Goal: Information Seeking & Learning: Learn about a topic

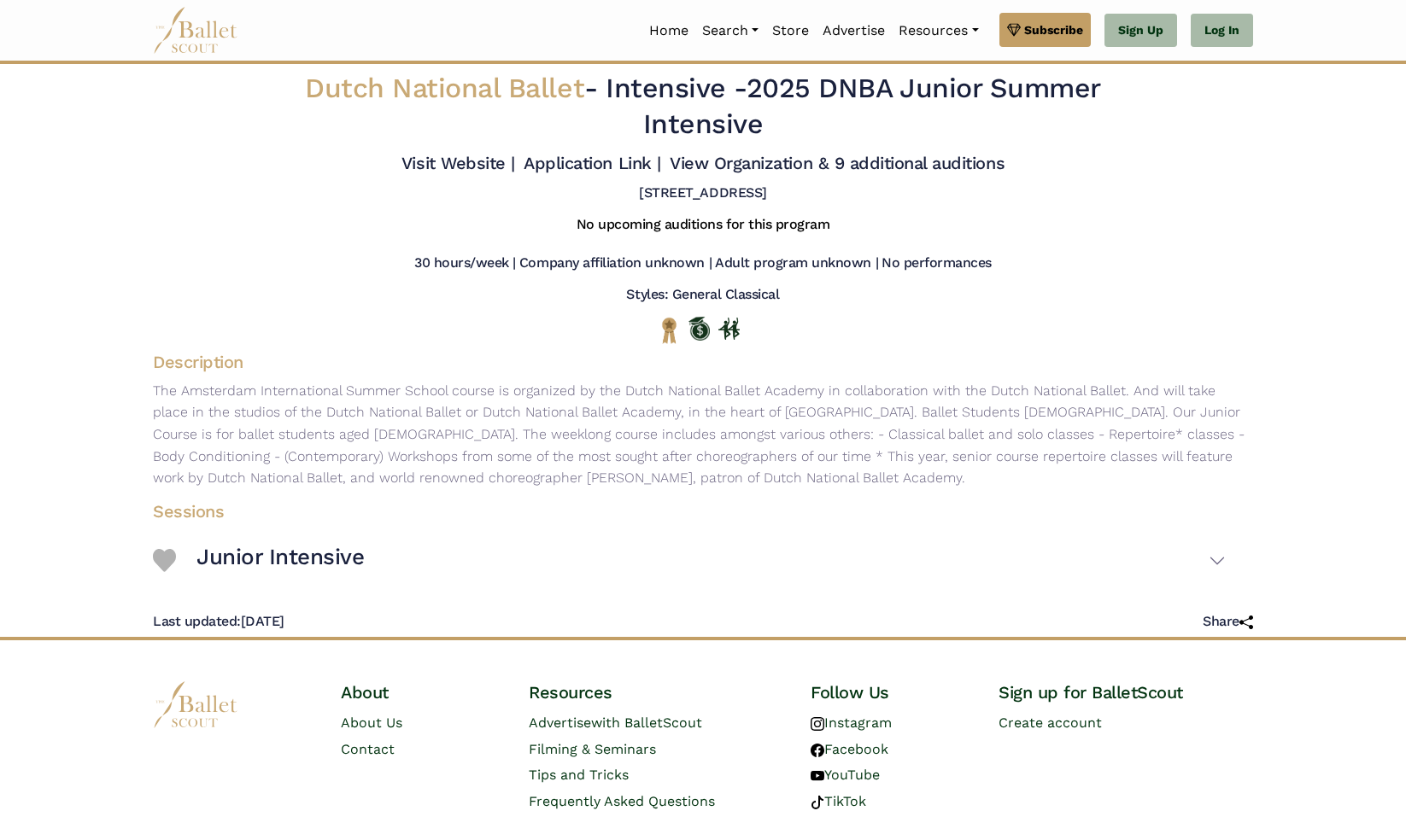
scroll to position [44, 0]
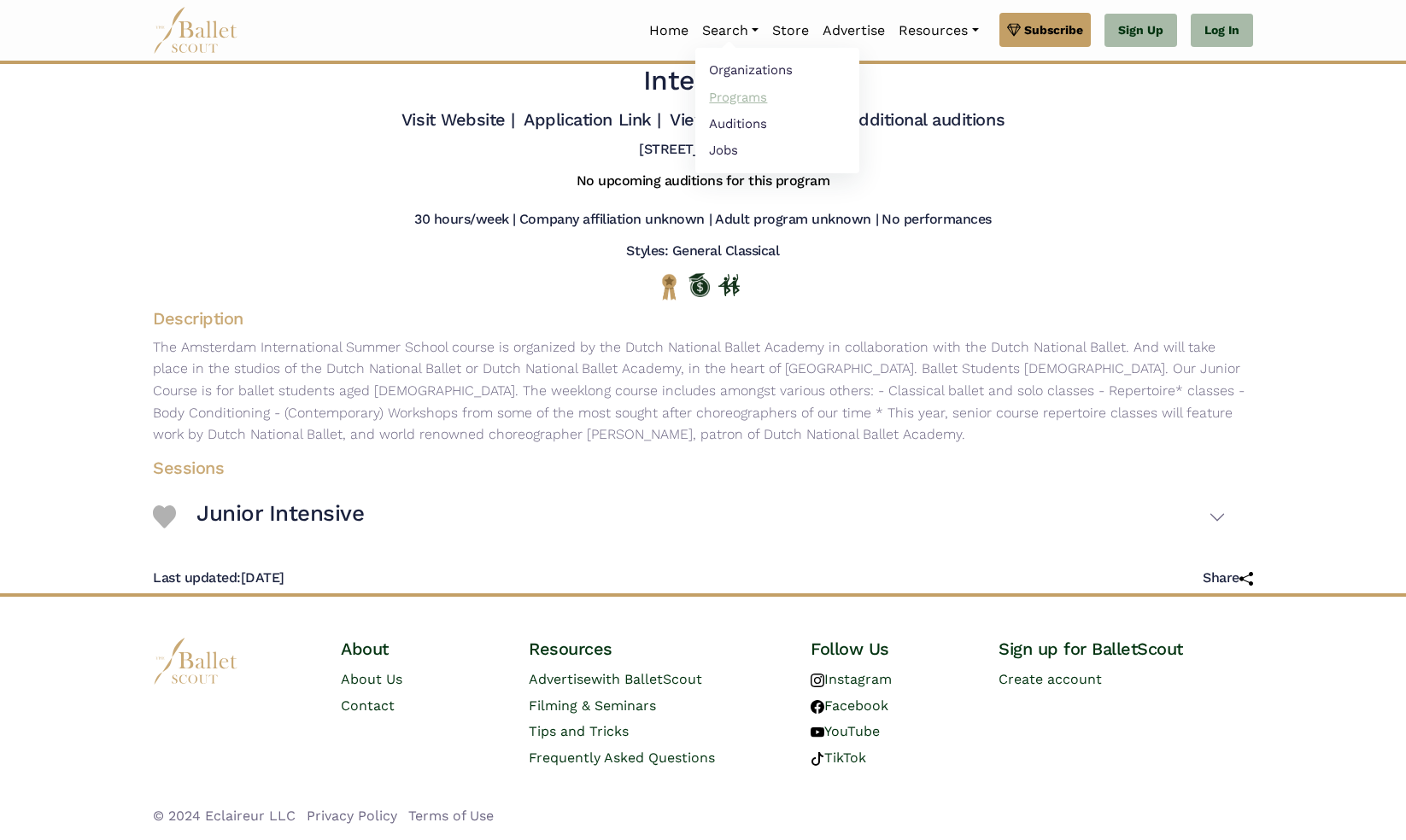
click at [728, 96] on link "Programs" at bounding box center [777, 98] width 164 height 27
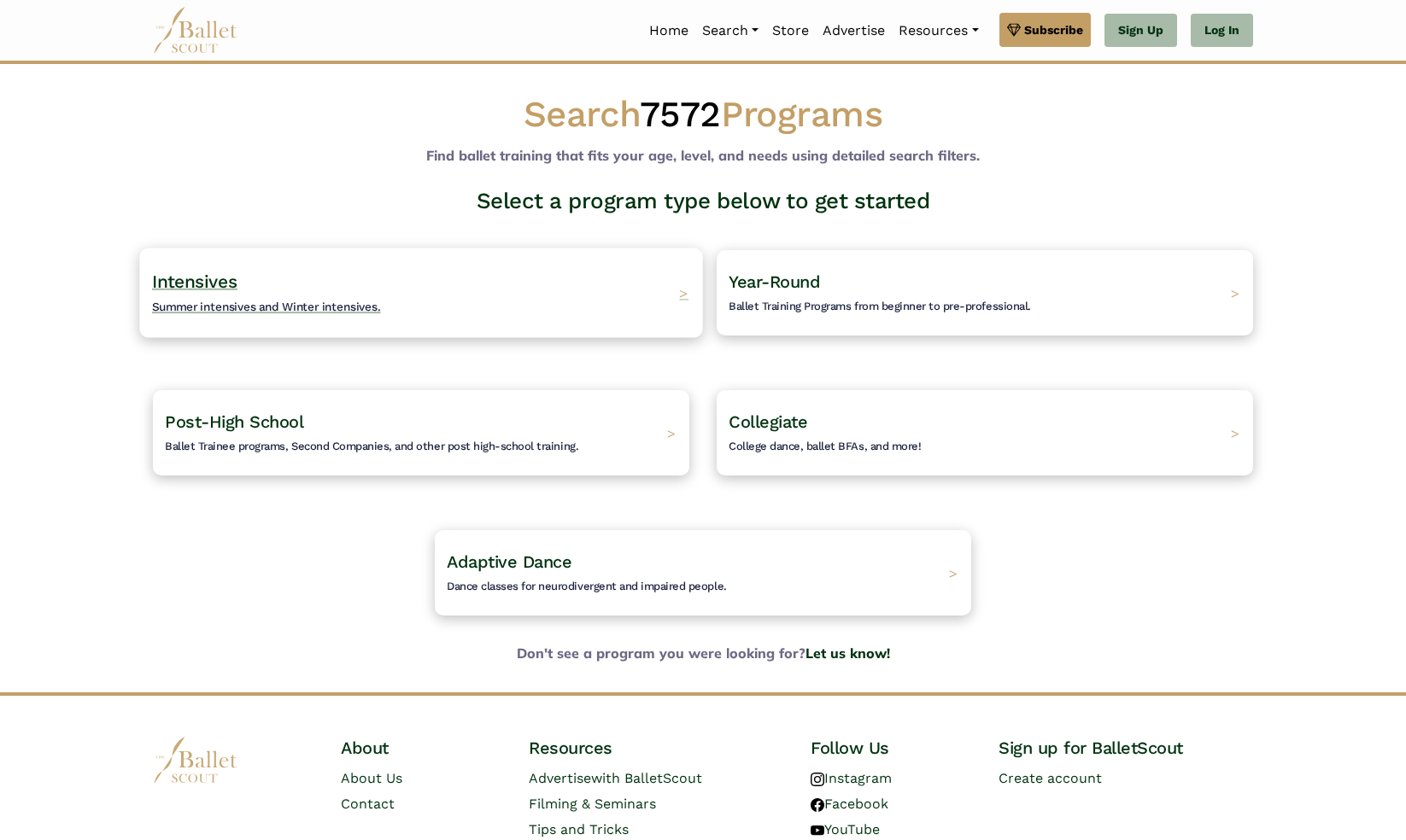
click at [218, 305] on span "Summer intensives and Winter intensives." at bounding box center [267, 306] width 229 height 13
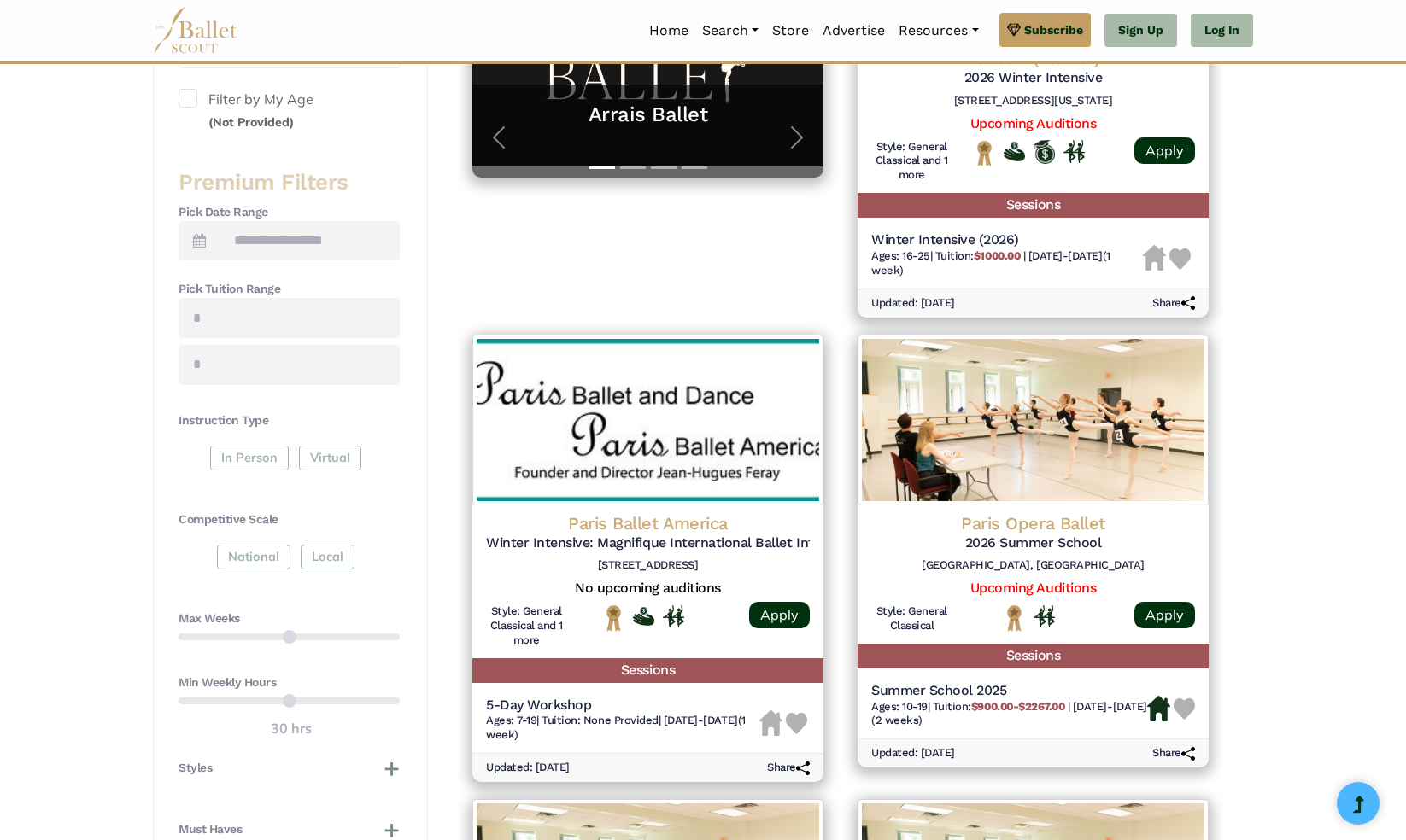
scroll to position [497, 0]
